Goal: Find specific page/section: Find specific page/section

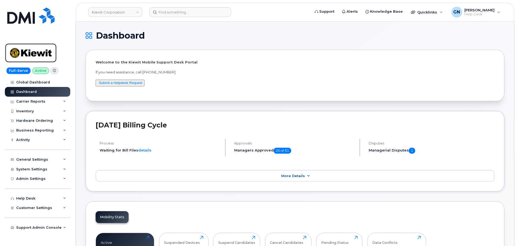
click at [35, 48] on img at bounding box center [31, 53] width 42 height 16
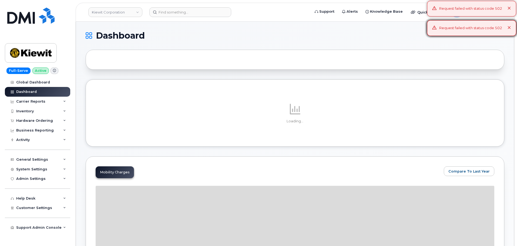
click at [509, 9] on icon at bounding box center [509, 9] width 4 height 4
click at [37, 59] on img at bounding box center [31, 53] width 42 height 16
